Goal: Book appointment/travel/reservation

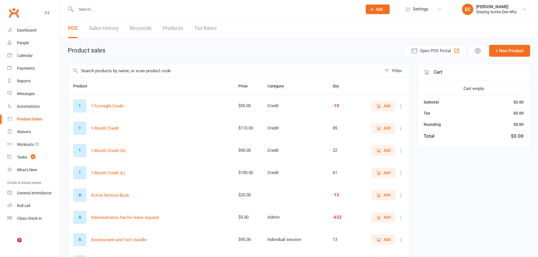
select select "50"
click at [147, 10] on input "text" at bounding box center [216, 9] width 284 height 8
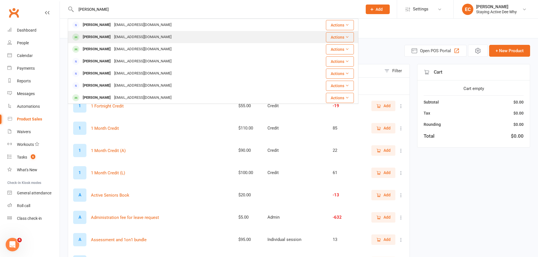
type input "[PERSON_NAME]"
click at [112, 34] on div "[EMAIL_ADDRESS][DOMAIN_NAME]" at bounding box center [142, 37] width 61 height 8
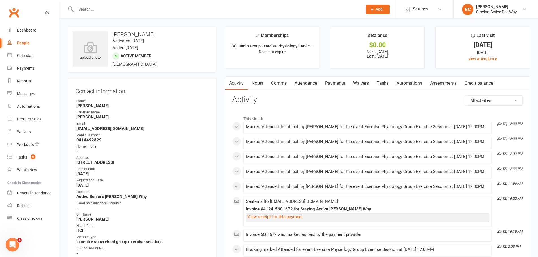
click at [308, 85] on link "Attendance" at bounding box center [305, 83] width 30 height 13
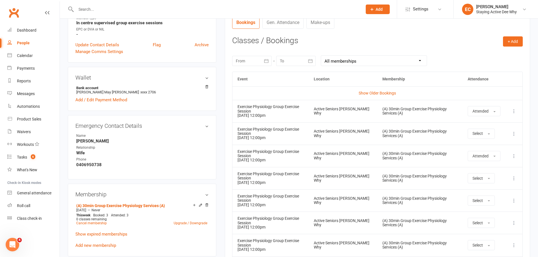
scroll to position [169, 0]
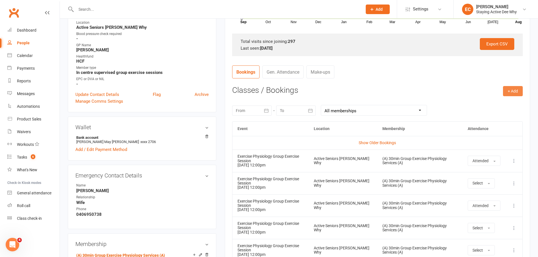
click at [519, 93] on button "+ Add" at bounding box center [513, 91] width 20 height 10
click at [505, 105] on link "Book Event" at bounding box center [494, 103] width 56 height 11
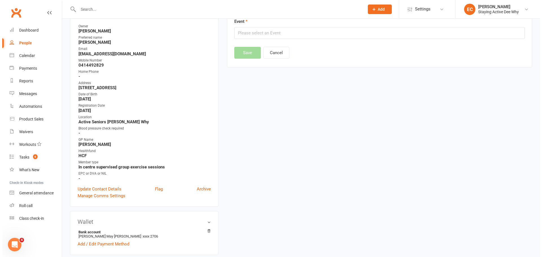
scroll to position [48, 0]
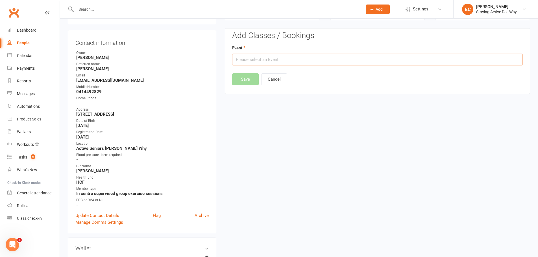
click at [257, 56] on input "text" at bounding box center [377, 60] width 290 height 12
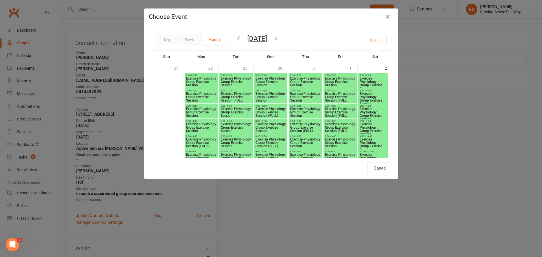
scroll to position [0, 0]
click at [279, 38] on icon "button" at bounding box center [276, 39] width 6 height 6
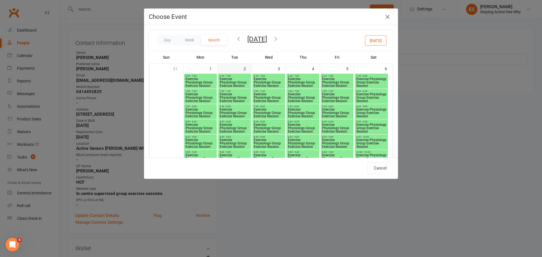
scroll to position [480, 0]
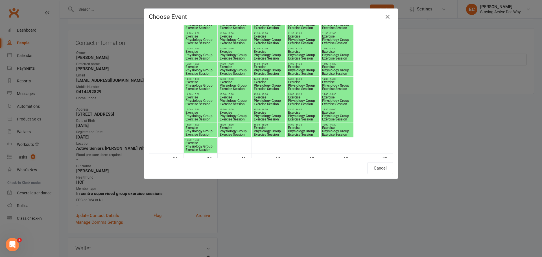
click at [212, 53] on span "Exercise Physiology Group Exercise Session" at bounding box center [200, 55] width 30 height 10
type input "Exercise Physiology Group Exercise Session - [DATE] 12:00:00 PM"
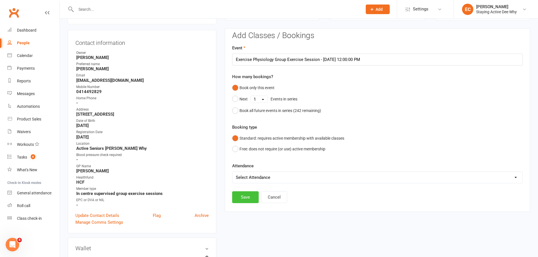
drag, startPoint x: 246, startPoint y: 197, endPoint x: 440, endPoint y: 113, distance: 212.3
click at [251, 197] on button "Save" at bounding box center [245, 197] width 27 height 12
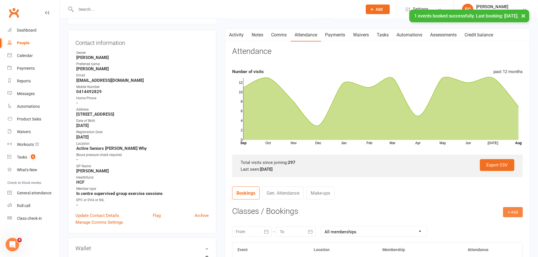
click at [514, 214] on button "+ Add" at bounding box center [513, 212] width 20 height 10
click at [504, 225] on link "Book Event" at bounding box center [494, 224] width 56 height 11
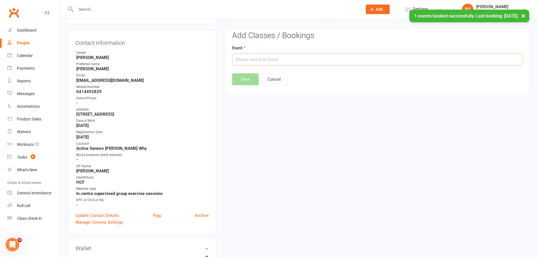
click at [317, 63] on input "text" at bounding box center [377, 60] width 290 height 12
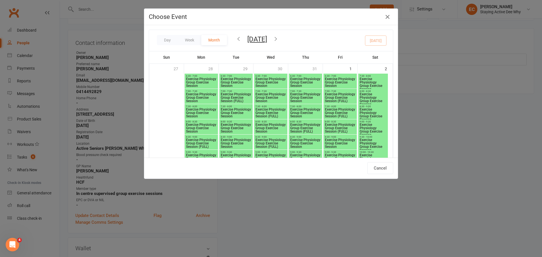
click at [279, 37] on icon "button" at bounding box center [276, 39] width 6 height 6
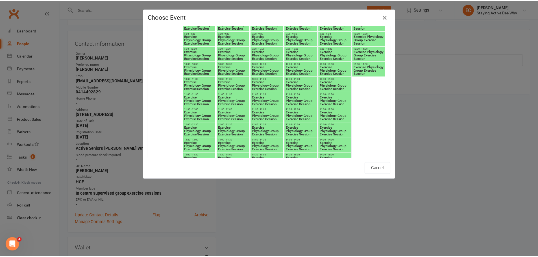
scroll to position [423, 0]
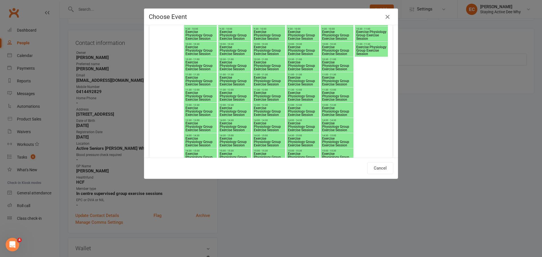
click at [311, 109] on span "Exercise Physiology Group Exercise Session" at bounding box center [303, 111] width 30 height 10
type input "Exercise Physiology Group Exercise Session - [DATE] 12:00:00 PM"
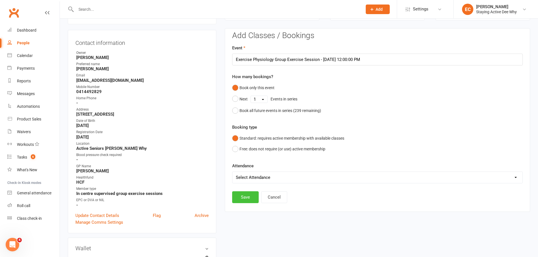
click at [244, 197] on button "Save" at bounding box center [245, 197] width 27 height 12
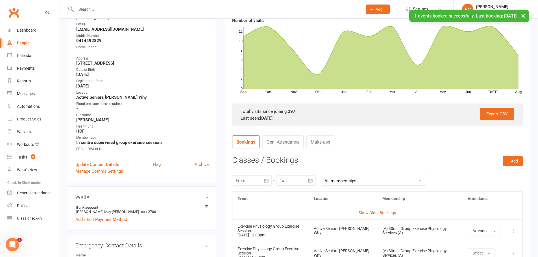
scroll to position [161, 0]
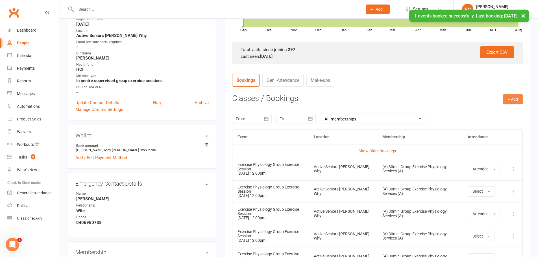
click at [512, 101] on button "+ Add" at bounding box center [513, 99] width 20 height 10
click at [494, 115] on link "Book Event" at bounding box center [494, 111] width 56 height 11
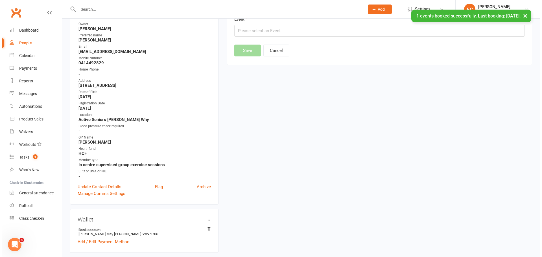
scroll to position [48, 0]
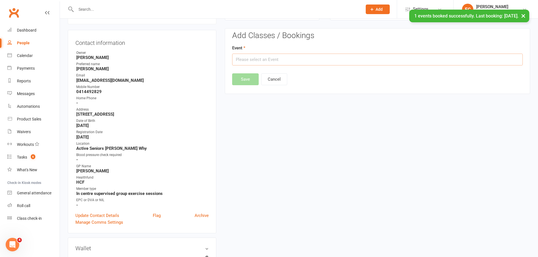
click at [317, 60] on input "text" at bounding box center [377, 60] width 290 height 12
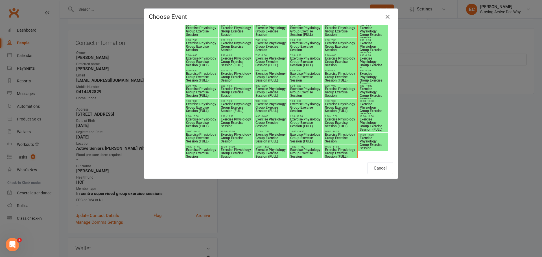
scroll to position [0, 0]
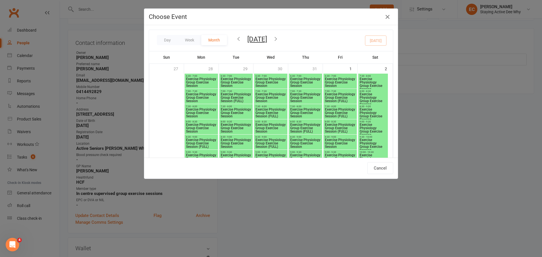
click at [279, 37] on icon "button" at bounding box center [276, 39] width 6 height 6
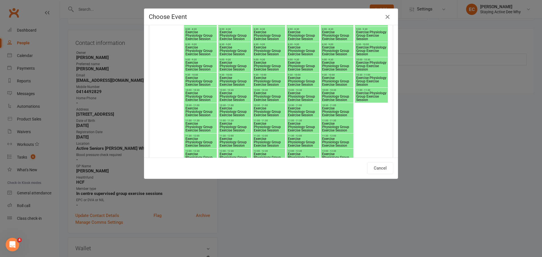
scroll to position [395, 0]
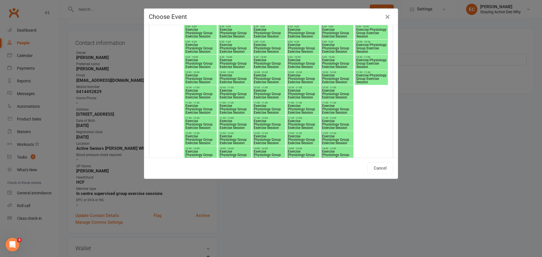
click at [343, 134] on span "12:00 - 12:30" at bounding box center [337, 133] width 30 height 3
type input "Exercise Physiology Group Exercise Session - Sep 12, 2025 12:00:00 PM"
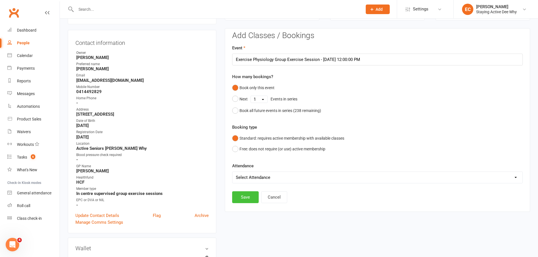
click at [238, 201] on button "Save" at bounding box center [245, 197] width 27 height 12
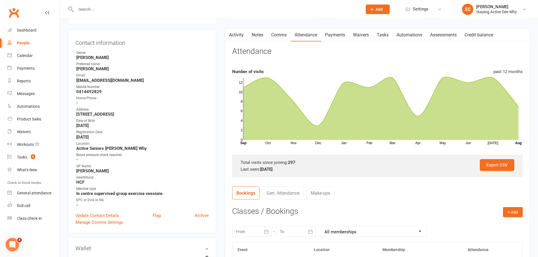
click at [508, 214] on button "+ Add" at bounding box center [513, 212] width 20 height 10
click at [503, 225] on link "Book Event" at bounding box center [494, 224] width 56 height 11
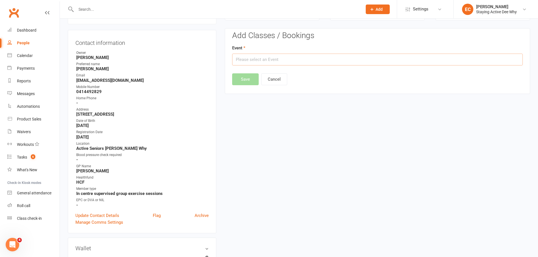
click at [299, 59] on input "text" at bounding box center [377, 60] width 290 height 12
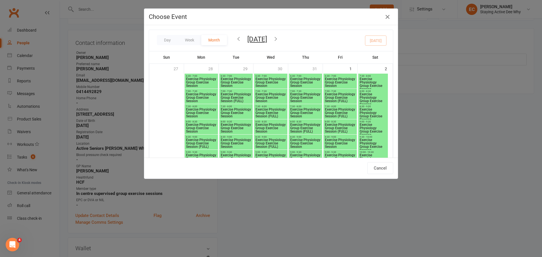
click at [279, 41] on icon "button" at bounding box center [276, 39] width 6 height 6
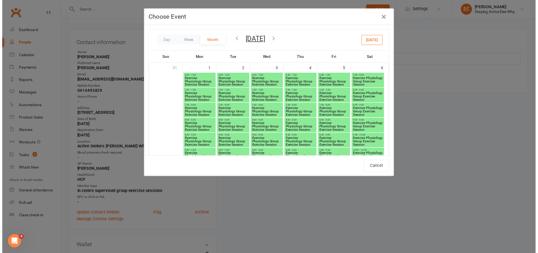
scroll to position [734, 0]
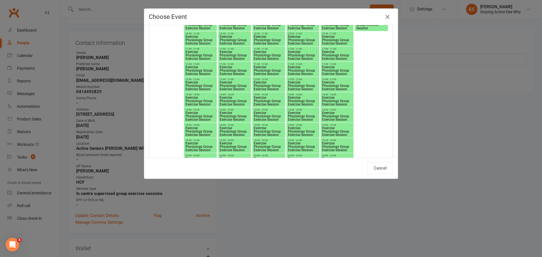
click at [211, 86] on span "Exercise Physiology Group Exercise Session" at bounding box center [200, 86] width 30 height 10
type input "Exercise Physiology Group Exercise Session - [DATE] 12:00:00 PM"
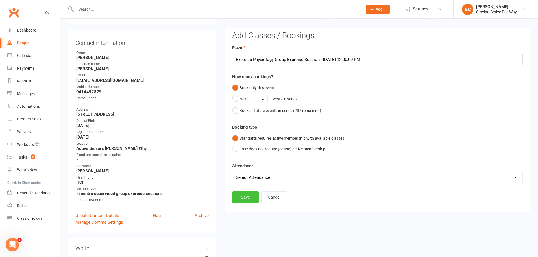
click at [244, 198] on button "Save" at bounding box center [245, 197] width 27 height 12
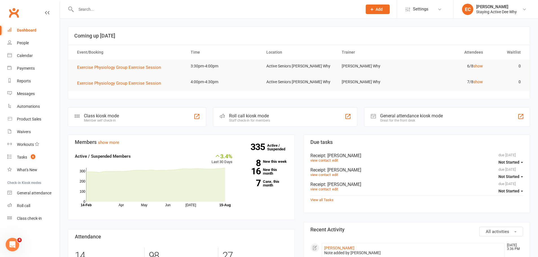
click at [140, 9] on input "text" at bounding box center [216, 9] width 284 height 8
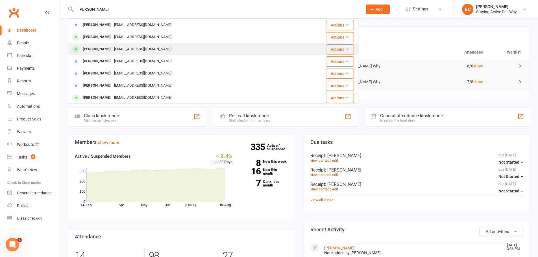
type input "[PERSON_NAME]"
click at [90, 53] on div "[PERSON_NAME]" at bounding box center [96, 49] width 31 height 8
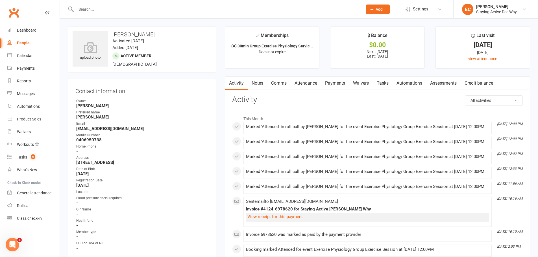
click at [314, 84] on link "Attendance" at bounding box center [305, 83] width 30 height 13
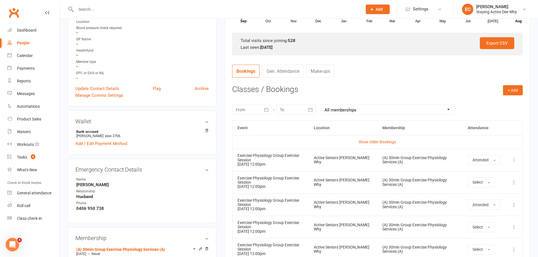
scroll to position [113, 0]
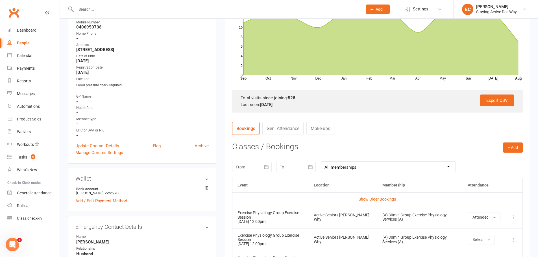
click at [512, 156] on div "[DATE] Sun Mon Tue Wed Thu Fri Sat 31 27 28 29 30 31 01 02 32 03 04 05 06 07 08…" at bounding box center [377, 167] width 290 height 22
click at [512, 148] on button "+ Add" at bounding box center [513, 148] width 20 height 10
click at [479, 162] on link "Book Event" at bounding box center [494, 160] width 56 height 11
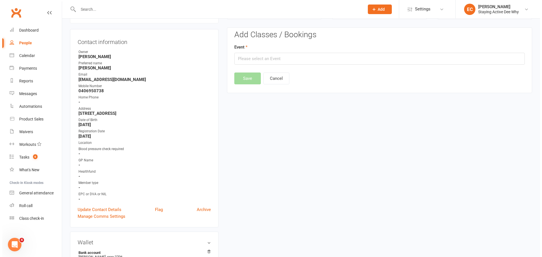
scroll to position [48, 0]
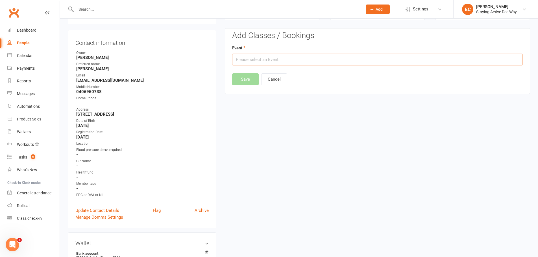
click at [293, 63] on input "text" at bounding box center [377, 60] width 290 height 12
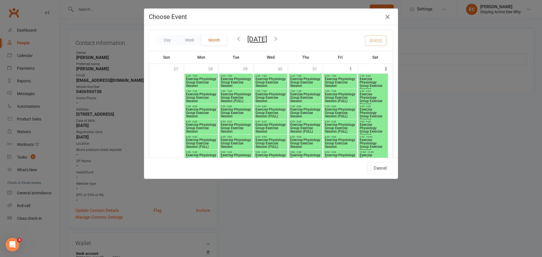
click at [279, 38] on icon "button" at bounding box center [276, 39] width 6 height 6
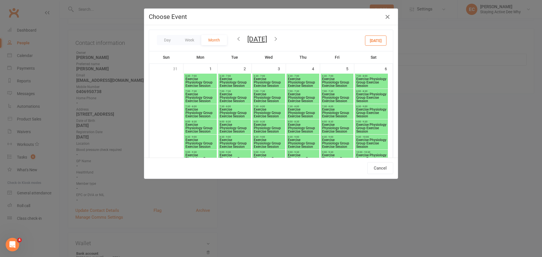
type input "Exercise Physiology Group Exercise Session - [DATE] 12:00:00 PM"
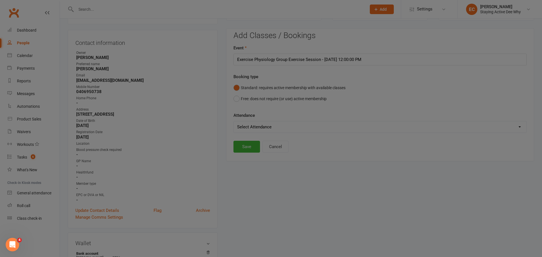
scroll to position [452, 0]
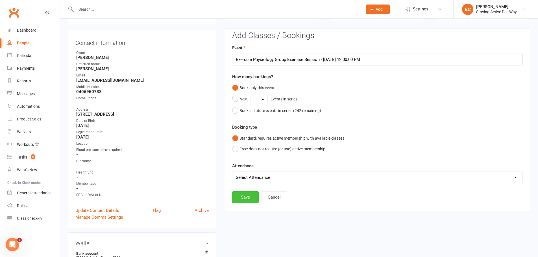
click at [248, 200] on button "Save" at bounding box center [245, 197] width 27 height 12
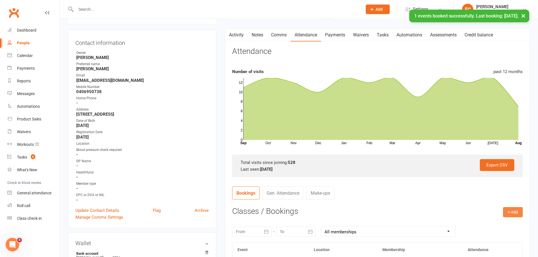
click at [514, 212] on button "+ Add" at bounding box center [513, 212] width 20 height 10
click at [507, 225] on link "Book Event" at bounding box center [494, 224] width 56 height 11
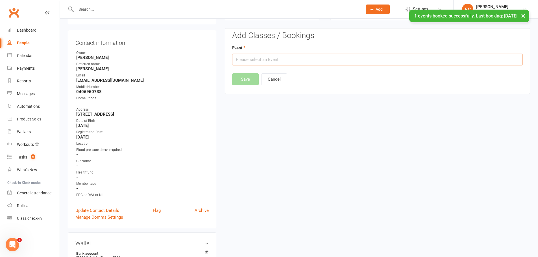
click at [304, 56] on input "text" at bounding box center [377, 60] width 290 height 12
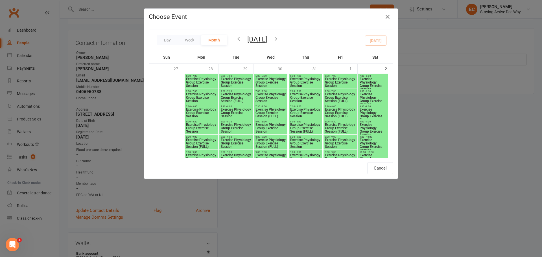
click at [279, 37] on icon "button" at bounding box center [276, 39] width 6 height 6
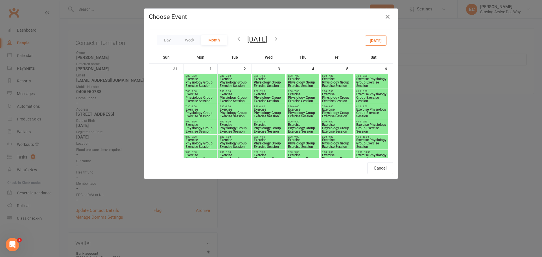
type input "Exercise Physiology Group Exercise Session - [DATE] 12:00:00 PM"
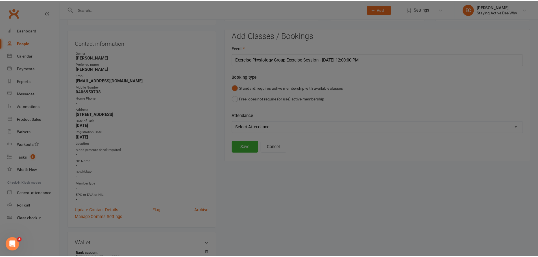
scroll to position [480, 0]
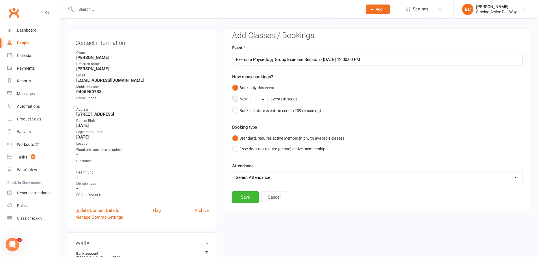
click at [258, 102] on select "1 2 3 4 5 6 7 8 9 10 11 12 13 14 15 16 17 18 19 20 21 22 23 24 25 26 27 28 29 3…" at bounding box center [259, 99] width 17 height 7
select select "2"
click at [251, 96] on select "1 2 3 4 5 6 7 8 9 10 11 12 13 14 15 16 17 18 19 20 21 22 23 24 25 26 27 28 29 3…" at bounding box center [259, 99] width 17 height 7
click at [250, 168] on button "Save" at bounding box center [245, 169] width 27 height 12
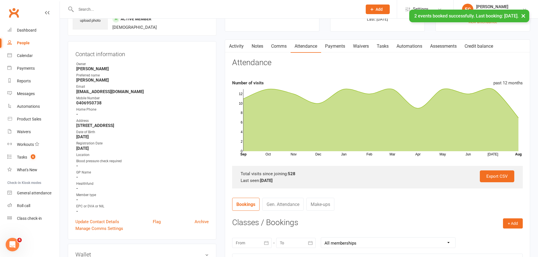
scroll to position [0, 0]
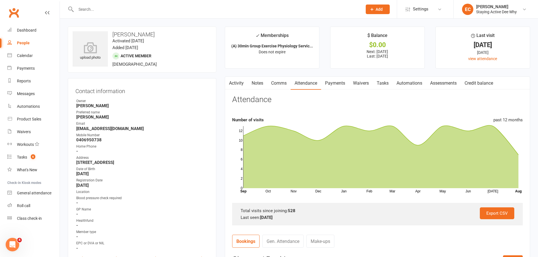
drag, startPoint x: 433, startPoint y: 83, endPoint x: 331, endPoint y: 86, distance: 101.9
click at [331, 86] on div "Activity Notes Comms Attendance Payments Waivers Tasks Automations Assessments …" at bounding box center [361, 83] width 272 height 13
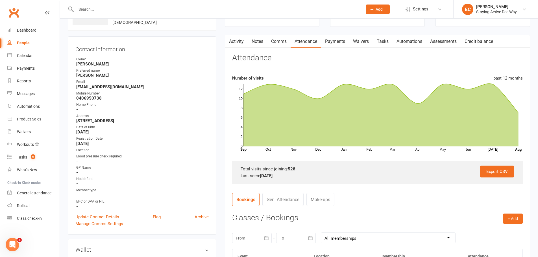
scroll to position [85, 0]
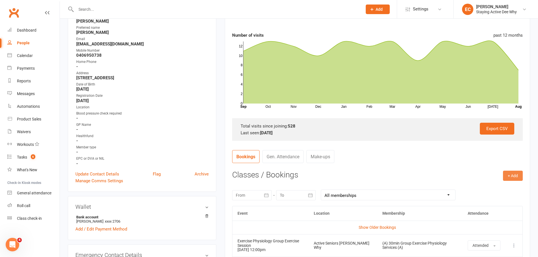
drag, startPoint x: 513, startPoint y: 178, endPoint x: 483, endPoint y: 175, distance: 29.7
click at [513, 178] on button "+ Add" at bounding box center [513, 176] width 20 height 10
click at [483, 186] on link "Book Event" at bounding box center [494, 188] width 56 height 11
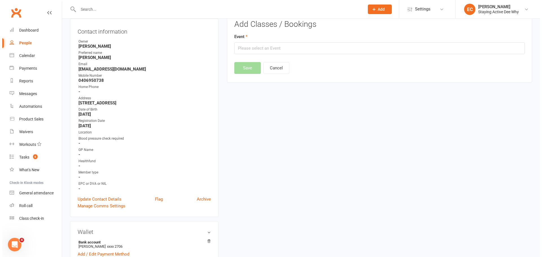
scroll to position [48, 0]
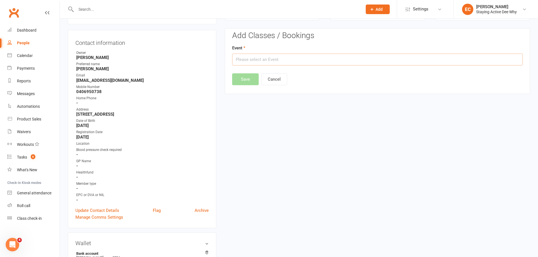
click at [282, 56] on input "text" at bounding box center [377, 60] width 290 height 12
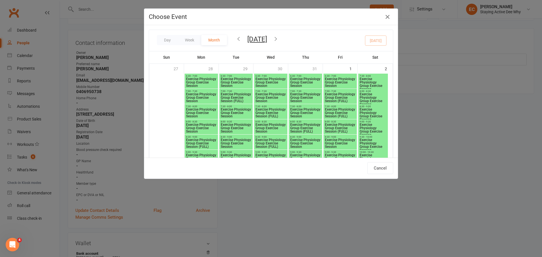
click at [279, 41] on icon "button" at bounding box center [276, 39] width 6 height 6
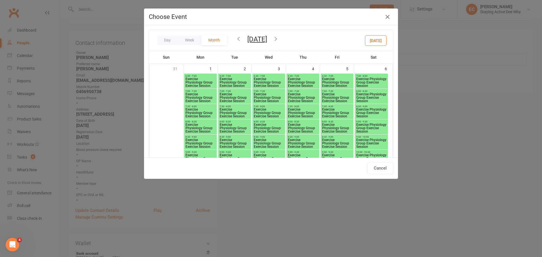
type input "Exercise Physiology Group Exercise Session - [DATE] 12:00:00 PM"
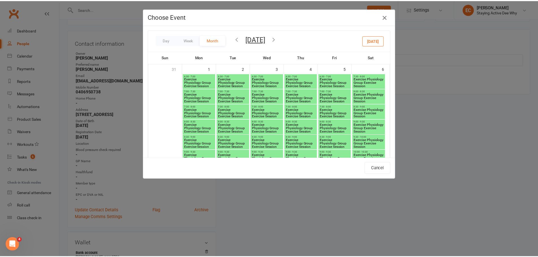
scroll to position [699, 0]
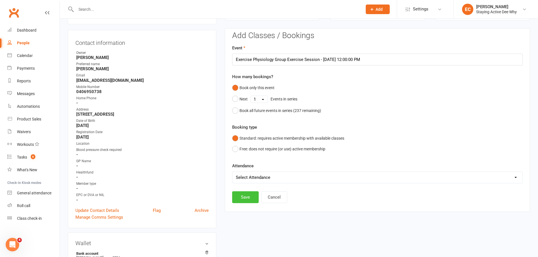
click at [247, 198] on button "Save" at bounding box center [245, 197] width 27 height 12
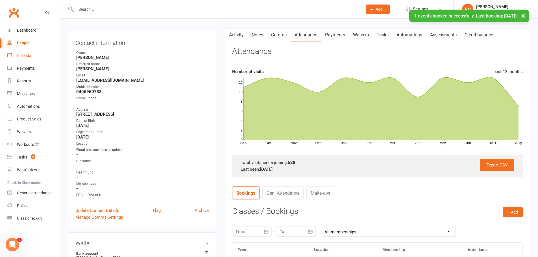
click at [26, 57] on div "Calendar" at bounding box center [25, 55] width 16 height 5
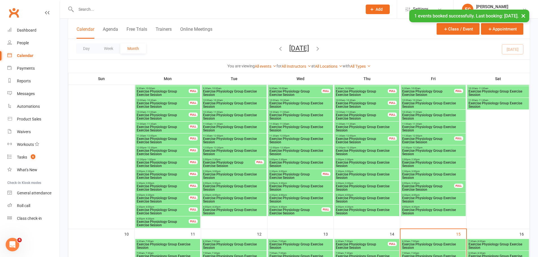
scroll to position [198, 0]
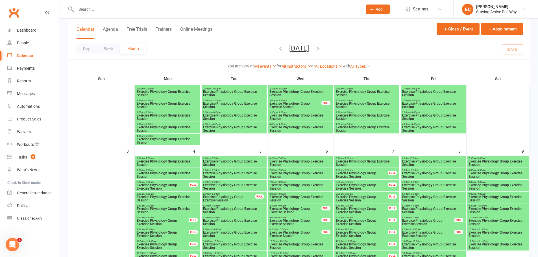
click at [321, 51] on icon "button" at bounding box center [317, 48] width 6 height 6
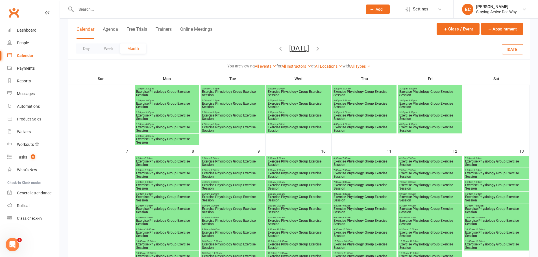
scroll to position [508, 0]
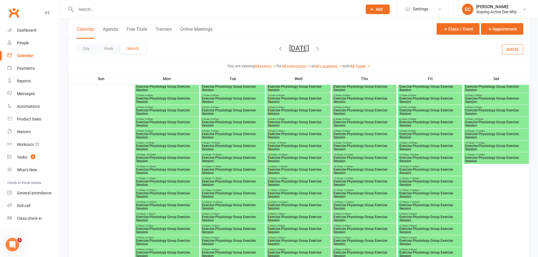
click at [388, 206] on span "Exercise Physiology Group Exercise Session" at bounding box center [364, 206] width 62 height 7
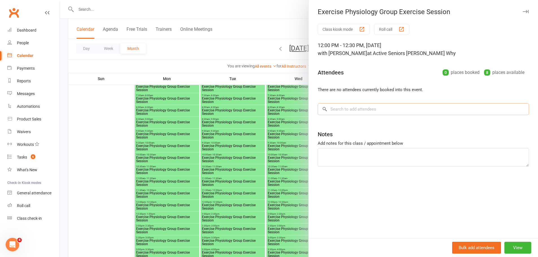
click at [357, 105] on input "search" at bounding box center [422, 109] width 211 height 12
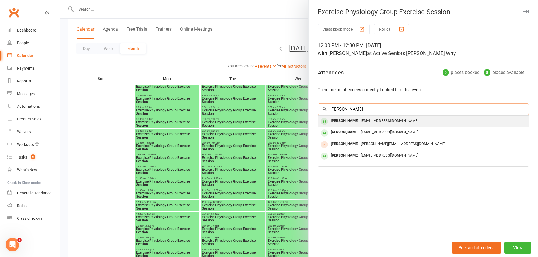
type input "[PERSON_NAME]"
click at [343, 123] on div "[PERSON_NAME]" at bounding box center [344, 121] width 32 height 8
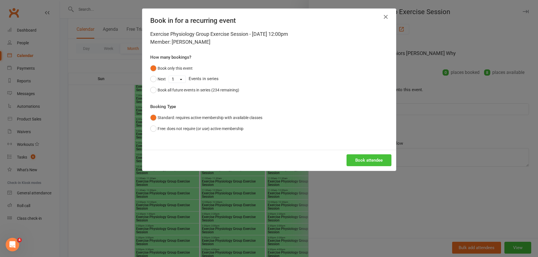
click at [373, 160] on button "Book attendee" at bounding box center [368, 160] width 45 height 12
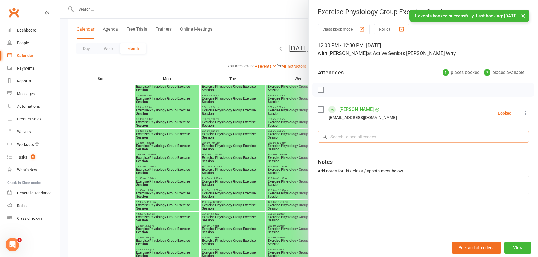
click at [364, 133] on input "search" at bounding box center [422, 137] width 211 height 12
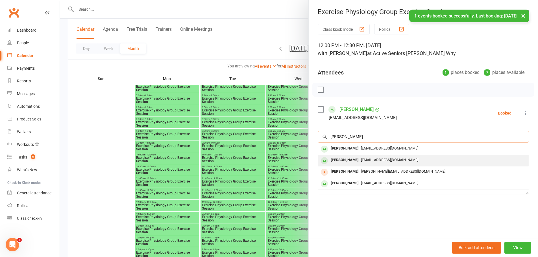
type input "[PERSON_NAME]"
click at [329, 162] on div "[PERSON_NAME]" at bounding box center [344, 160] width 32 height 8
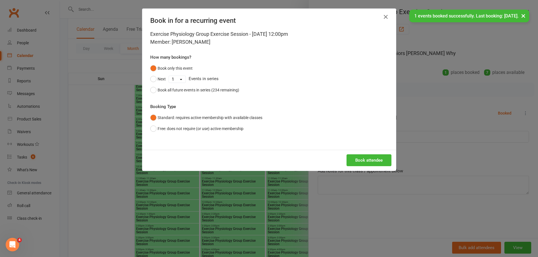
drag, startPoint x: 178, startPoint y: 78, endPoint x: 178, endPoint y: 81, distance: 2.8
click at [178, 79] on select "1 2 3 4 5 6 7 8 9 10 11 12 13 14 15 16 17 18 19 20 21 22 23 24 25 26 27 28 29 3…" at bounding box center [177, 79] width 17 height 7
select select "1"
click at [169, 76] on select "1 2 3 4 5 6 7 8 9 10 11 12 13 14 15 16 17 18 19 20 21 22 23 24 25 26 27 28 29 3…" at bounding box center [177, 79] width 17 height 7
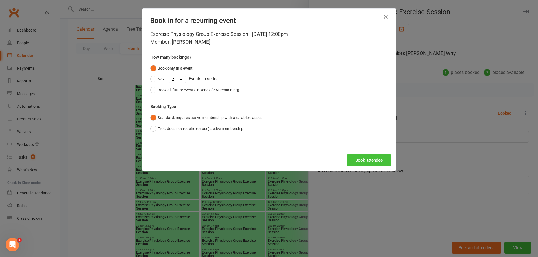
click at [377, 159] on button "Book attendee" at bounding box center [368, 160] width 45 height 12
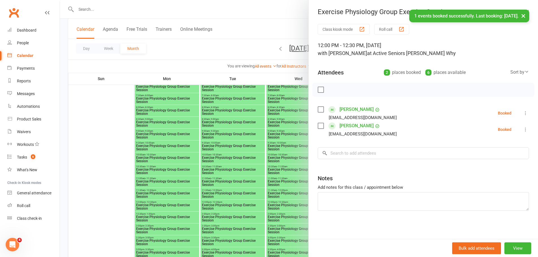
click at [219, 61] on div at bounding box center [299, 128] width 478 height 257
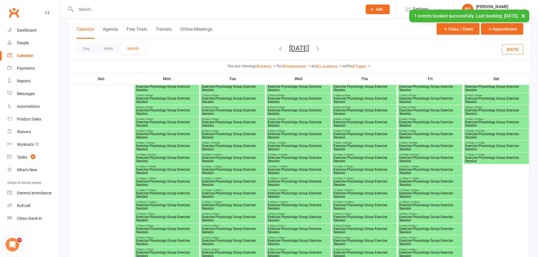
click at [443, 206] on span "Exercise Physiology Group Exercise Session" at bounding box center [430, 206] width 62 height 7
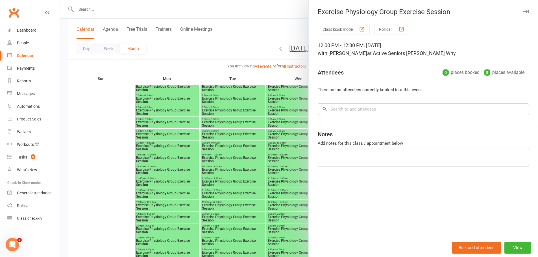
click at [329, 107] on input "search" at bounding box center [422, 109] width 211 height 12
type input "v"
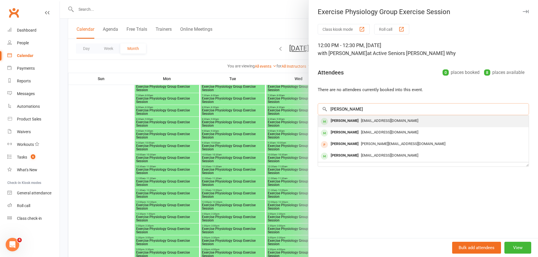
type input "[PERSON_NAME]"
click at [353, 123] on div "[EMAIL_ADDRESS][DOMAIN_NAME]" at bounding box center [423, 121] width 206 height 8
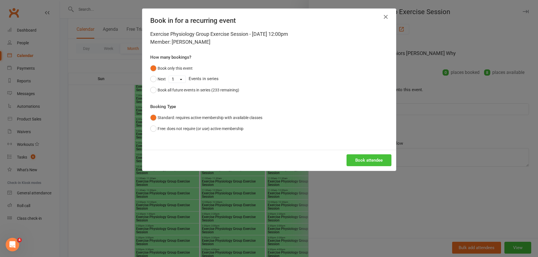
click at [359, 159] on button "Book attendee" at bounding box center [368, 160] width 45 height 12
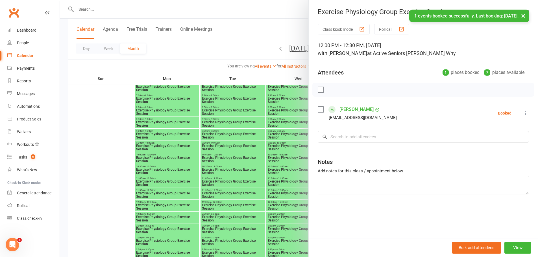
drag, startPoint x: 384, startPoint y: 113, endPoint x: 384, endPoint y: 117, distance: 3.7
click at [384, 115] on li "[PERSON_NAME] [PERSON_NAME][EMAIL_ADDRESS][DOMAIN_NAME] Booked More info Remove…" at bounding box center [422, 113] width 211 height 16
click at [380, 131] on div "Class kiosk mode Roll call 12:00 PM - 12:30 PM, [DATE] with [PERSON_NAME] Why a…" at bounding box center [422, 131] width 229 height 214
click at [379, 137] on input "search" at bounding box center [422, 137] width 211 height 12
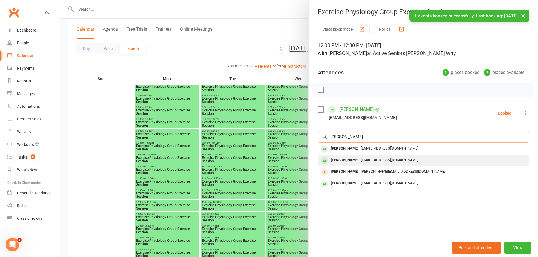
type input "[PERSON_NAME]"
click at [341, 160] on div "[PERSON_NAME]" at bounding box center [344, 160] width 32 height 8
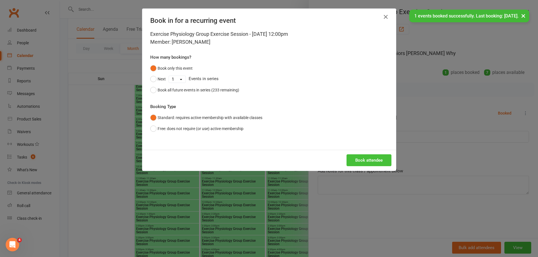
click at [353, 160] on button "Book attendee" at bounding box center [368, 160] width 45 height 12
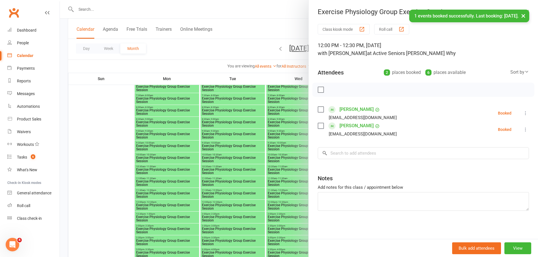
click at [198, 65] on div at bounding box center [299, 128] width 478 height 257
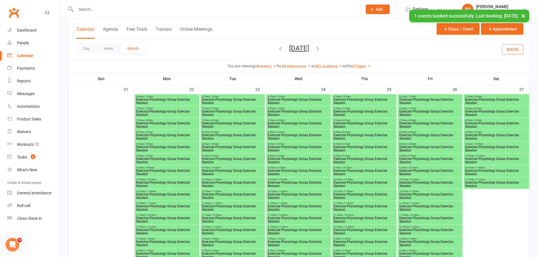
scroll to position [790, 0]
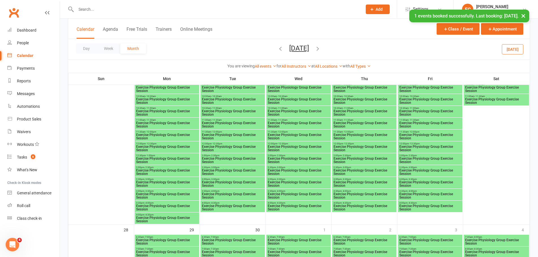
click at [189, 149] on span "Exercise Physiology Group Exercise Session" at bounding box center [167, 148] width 62 height 7
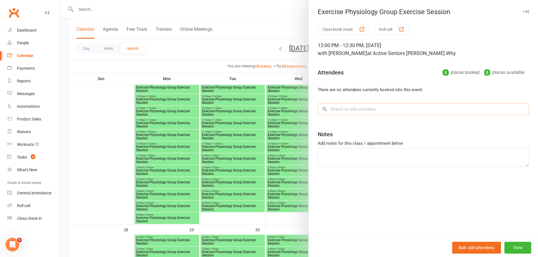
click at [334, 112] on input "search" at bounding box center [422, 109] width 211 height 12
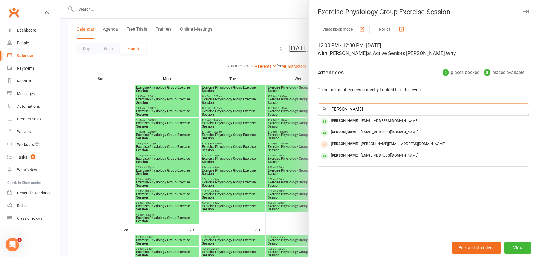
type input "[PERSON_NAME]"
click at [339, 122] on div "[PERSON_NAME]" at bounding box center [344, 121] width 32 height 8
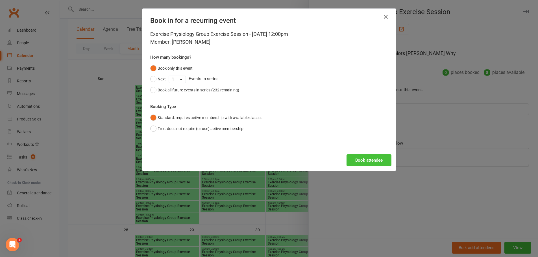
click at [358, 155] on button "Book attendee" at bounding box center [368, 160] width 45 height 12
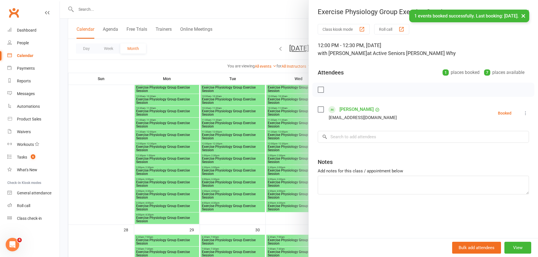
click at [405, 110] on li "[PERSON_NAME] [PERSON_NAME][EMAIL_ADDRESS][DOMAIN_NAME] Booked More info Remove…" at bounding box center [422, 113] width 211 height 16
click at [365, 137] on input "search" at bounding box center [422, 137] width 211 height 12
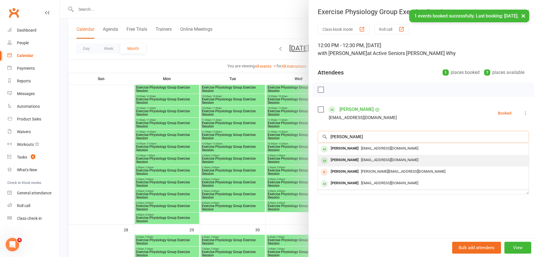
type input "[PERSON_NAME]"
click at [339, 159] on div "[PERSON_NAME]" at bounding box center [344, 160] width 32 height 8
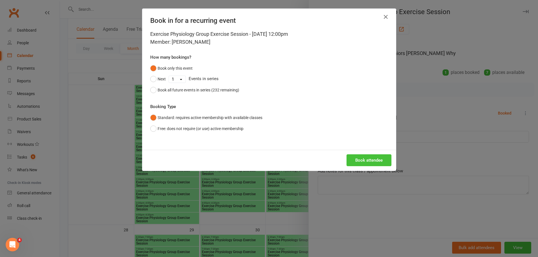
click at [359, 157] on button "Book attendee" at bounding box center [368, 160] width 45 height 12
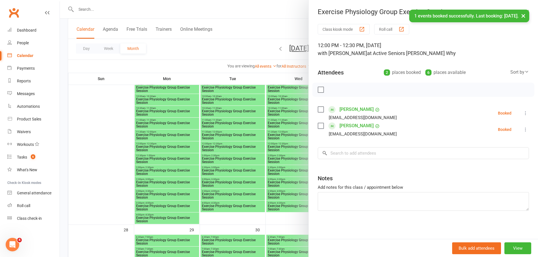
click at [123, 148] on div at bounding box center [299, 128] width 478 height 257
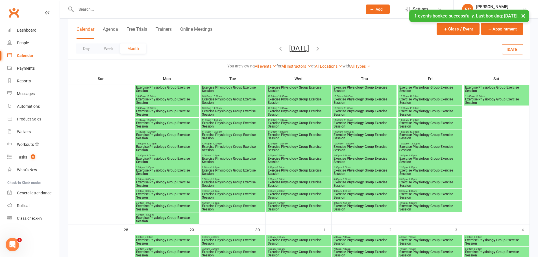
click at [383, 145] on span "Exercise Physiology Group Exercise Session" at bounding box center [364, 148] width 62 height 7
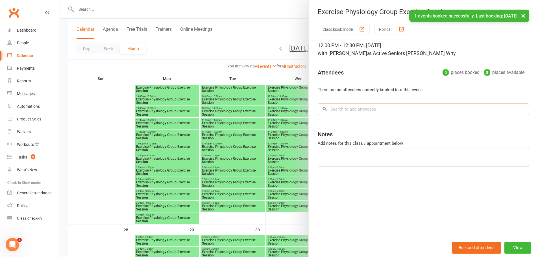
click at [370, 109] on input "search" at bounding box center [422, 109] width 211 height 12
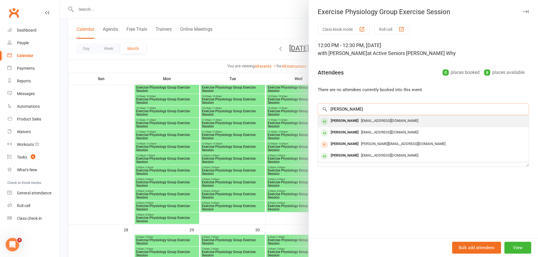
type input "[PERSON_NAME]"
click at [361, 122] on span "[EMAIL_ADDRESS][DOMAIN_NAME]" at bounding box center [389, 121] width 57 height 4
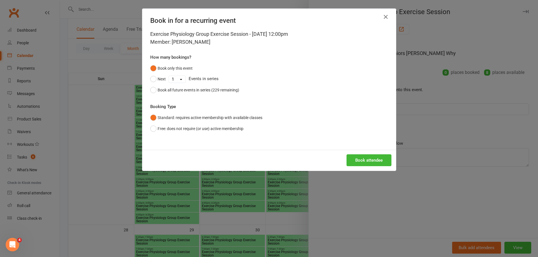
click at [176, 80] on select "1 2 3 4 5 6 7 8 9 10 11 12 13 14 15 16 17 18 19 20 21 22 23 24 25 26 27 28 29 3…" at bounding box center [177, 79] width 17 height 7
select select "1"
click at [169, 76] on select "1 2 3 4 5 6 7 8 9 10 11 12 13 14 15 16 17 18 19 20 21 22 23 24 25 26 27 28 29 3…" at bounding box center [177, 79] width 17 height 7
click at [157, 77] on button "Next" at bounding box center [158, 79] width 16 height 11
click at [372, 158] on button "Book attendee" at bounding box center [368, 160] width 45 height 12
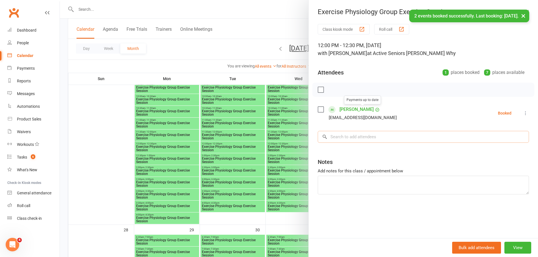
click at [353, 138] on input "search" at bounding box center [422, 137] width 211 height 12
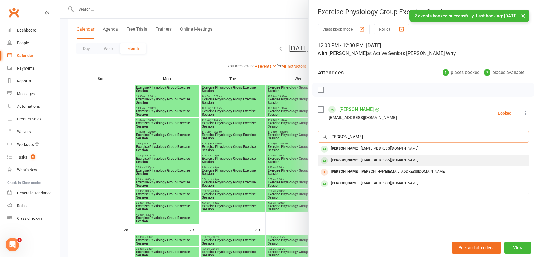
type input "[PERSON_NAME]"
click at [330, 158] on div "[PERSON_NAME]" at bounding box center [344, 160] width 32 height 8
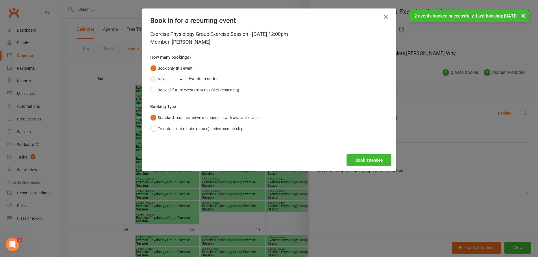
click at [154, 80] on button "Next" at bounding box center [158, 79] width 16 height 11
drag, startPoint x: 174, startPoint y: 77, endPoint x: 176, endPoint y: 81, distance: 3.9
click at [174, 77] on select "1 2 3 4 5 6 7 8 9 10 11 12 13 14 15 16 17 18 19 20 21 22 23 24 25 26 27 28 29 3…" at bounding box center [177, 79] width 17 height 7
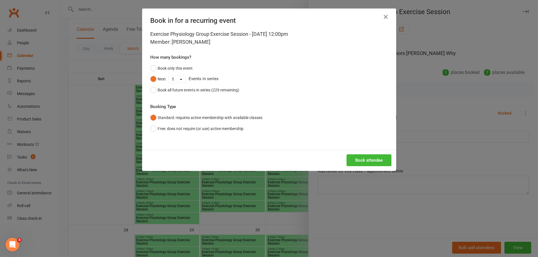
select select "1"
click at [169, 76] on select "1 2 3 4 5 6 7 8 9 10 11 12 13 14 15 16 17 18 19 20 21 22 23 24 25 26 27 28 29 3…" at bounding box center [177, 79] width 17 height 7
click at [374, 161] on button "Book attendee" at bounding box center [368, 160] width 45 height 12
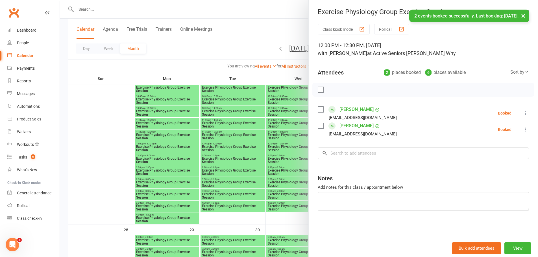
click at [227, 46] on div at bounding box center [299, 128] width 478 height 257
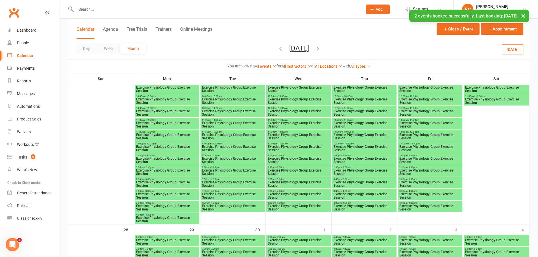
click at [446, 147] on span "Exercise Physiology Group Exercise Session" at bounding box center [430, 148] width 62 height 7
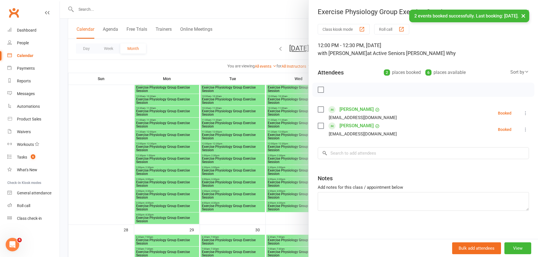
click at [117, 97] on div at bounding box center [299, 128] width 478 height 257
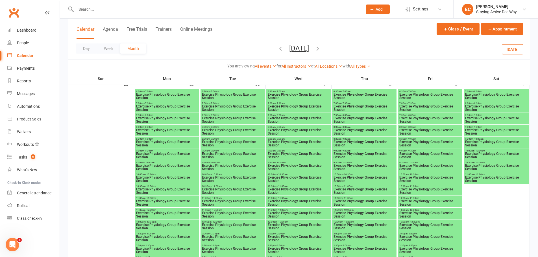
scroll to position [959, 0]
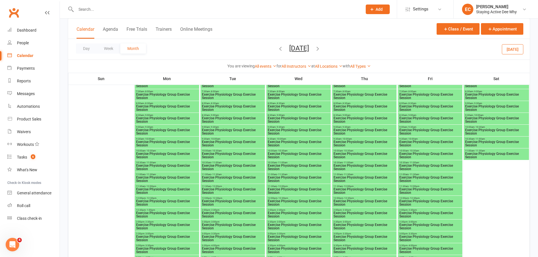
click at [189, 203] on span "Exercise Physiology Group Exercise Session" at bounding box center [167, 203] width 62 height 7
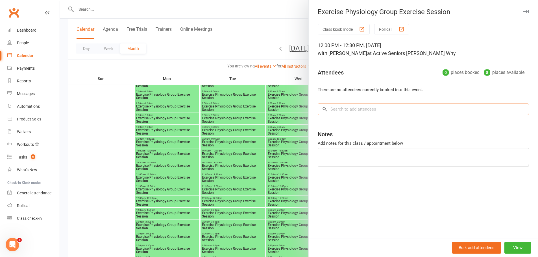
click at [345, 108] on input "search" at bounding box center [422, 109] width 211 height 12
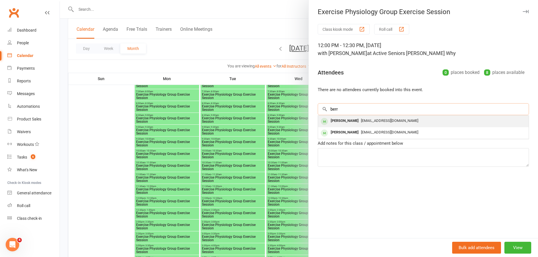
type input "berr"
click at [340, 123] on div "[PERSON_NAME]" at bounding box center [344, 121] width 32 height 8
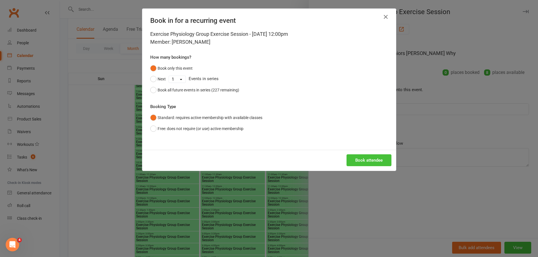
click at [363, 163] on button "Book attendee" at bounding box center [368, 160] width 45 height 12
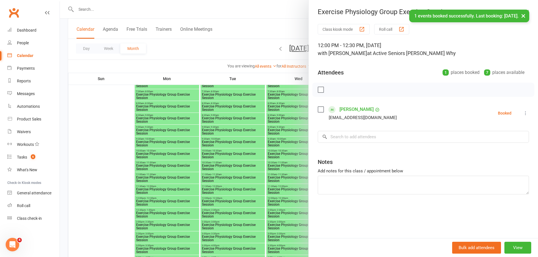
click at [398, 116] on li "[PERSON_NAME] [PERSON_NAME][EMAIL_ADDRESS][DOMAIN_NAME] Booked More info Remove…" at bounding box center [422, 113] width 211 height 16
click at [371, 137] on input "search" at bounding box center [422, 137] width 211 height 12
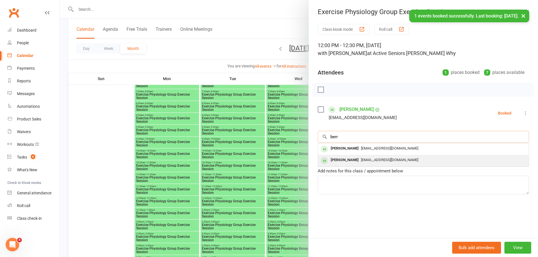
type input "berr"
click at [338, 159] on div "[PERSON_NAME]" at bounding box center [344, 160] width 32 height 8
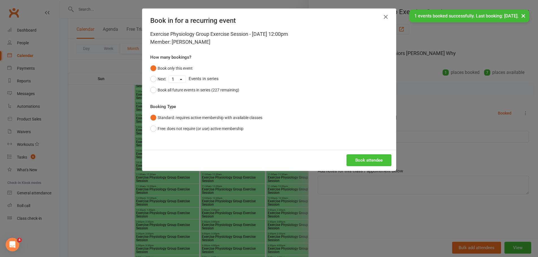
click at [359, 162] on button "Book attendee" at bounding box center [368, 160] width 45 height 12
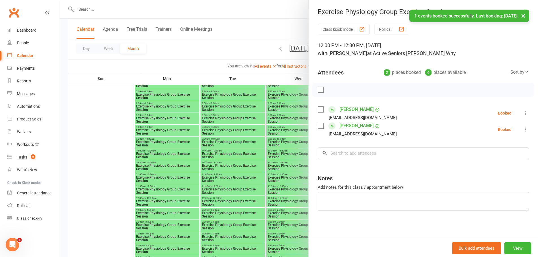
click at [97, 178] on div at bounding box center [299, 128] width 478 height 257
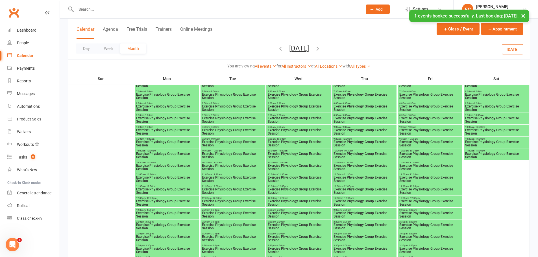
click at [379, 200] on span "Exercise Physiology Group Exercise Session" at bounding box center [364, 203] width 62 height 7
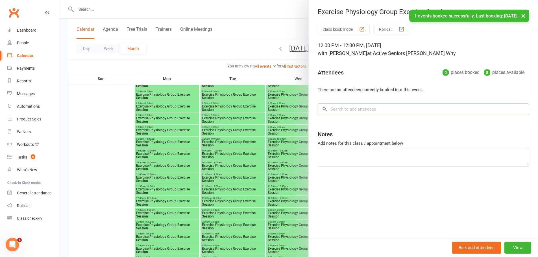
click at [386, 111] on input "search" at bounding box center [422, 109] width 211 height 12
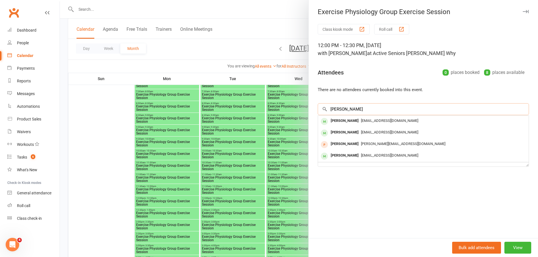
type input "[PERSON_NAME]"
click at [338, 120] on div "[PERSON_NAME]" at bounding box center [344, 121] width 32 height 8
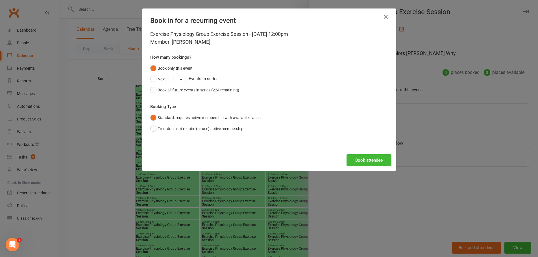
click at [173, 84] on div "Next 1 2 3 4 5 6 7 8 9 10 11 12 13 14 15 16 17 18 19 20 21 22 23 24 25 26 27 28…" at bounding box center [269, 79] width 238 height 11
select select "1"
click at [169, 76] on select "1 2 3 4 5 6 7 8 9 10 11 12 13 14 15 16 17 18 19 20 21 22 23 24 25 26 27 28 29 3…" at bounding box center [177, 79] width 17 height 7
click at [155, 82] on button "Next" at bounding box center [158, 79] width 16 height 11
click at [360, 160] on button "Book attendee" at bounding box center [368, 160] width 45 height 12
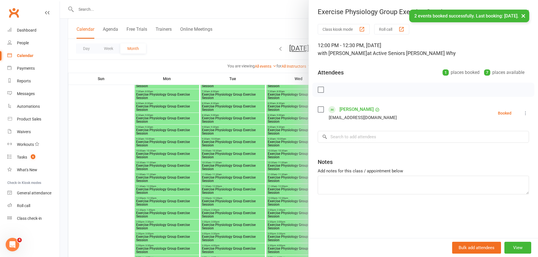
click at [400, 107] on li "[PERSON_NAME] [PERSON_NAME][EMAIL_ADDRESS][DOMAIN_NAME] Booked More info Remove…" at bounding box center [422, 113] width 211 height 16
click at [343, 135] on input "search" at bounding box center [422, 137] width 211 height 12
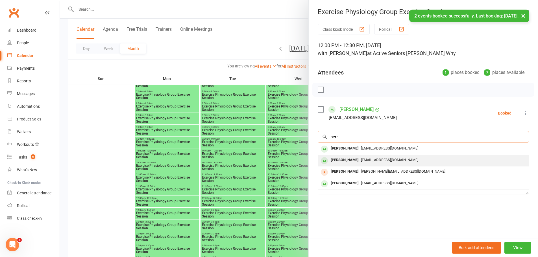
type input "berr"
click at [332, 159] on div "[PERSON_NAME]" at bounding box center [344, 160] width 32 height 8
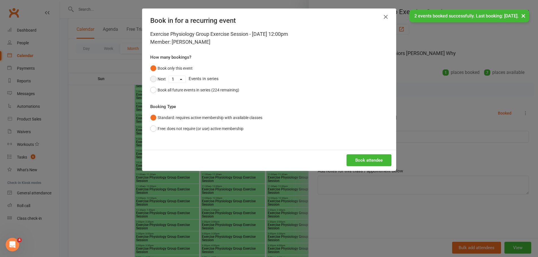
drag, startPoint x: 158, startPoint y: 80, endPoint x: 183, endPoint y: 84, distance: 24.6
click at [171, 83] on div "Next 1 2 3 4 5 6 7 8 9 10 11 12 13 14 15 16 17 18 19 20 21 22 23 24 25 26 27 28…" at bounding box center [269, 79] width 238 height 11
drag, startPoint x: 177, startPoint y: 78, endPoint x: 177, endPoint y: 82, distance: 4.2
click at [177, 81] on select "1 2 3 4 5 6 7 8 9 10 11 12 13 14 15 16 17 18 19 20 21 22 23 24 25 26 27 28 29 3…" at bounding box center [177, 79] width 17 height 7
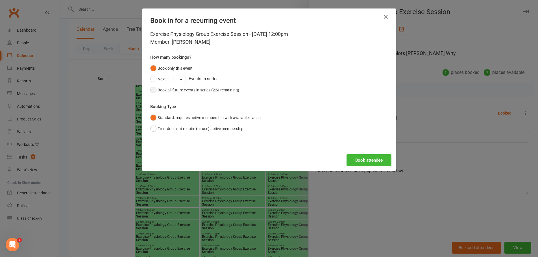
select select "1"
click at [169, 76] on select "1 2 3 4 5 6 7 8 9 10 11 12 13 14 15 16 17 18 19 20 21 22 23 24 25 26 27 28 29 3…" at bounding box center [177, 79] width 17 height 7
drag, startPoint x: 152, startPoint y: 81, endPoint x: 277, endPoint y: 138, distance: 137.6
click at [153, 81] on button "Next" at bounding box center [158, 79] width 16 height 11
click at [361, 153] on div "Book attendee" at bounding box center [268, 160] width 253 height 21
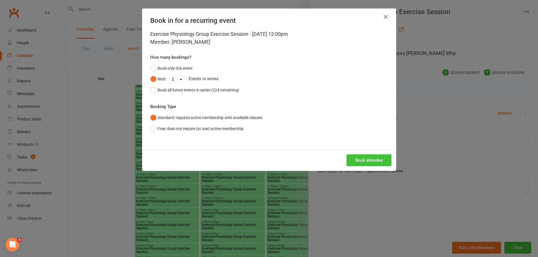
click at [363, 157] on button "Book attendee" at bounding box center [368, 160] width 45 height 12
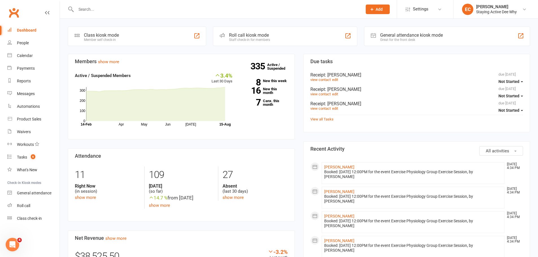
click at [202, 8] on input "text" at bounding box center [216, 9] width 284 height 8
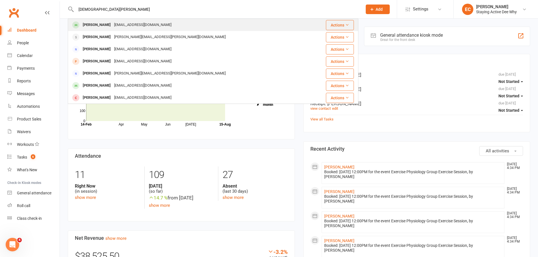
type input "kath ber"
click at [104, 28] on div "[PERSON_NAME]" at bounding box center [96, 25] width 31 height 8
